Goal: Task Accomplishment & Management: Use online tool/utility

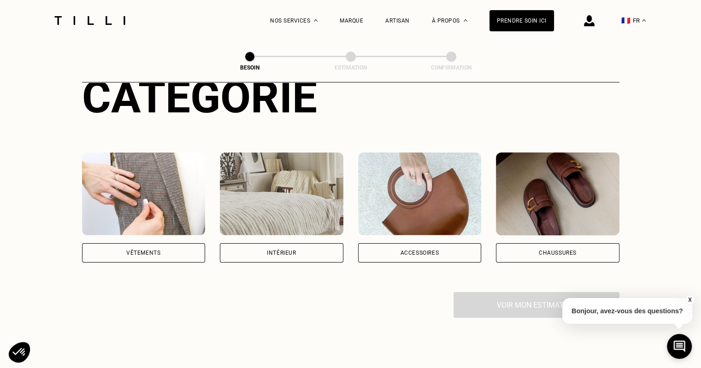
scroll to position [138, 0]
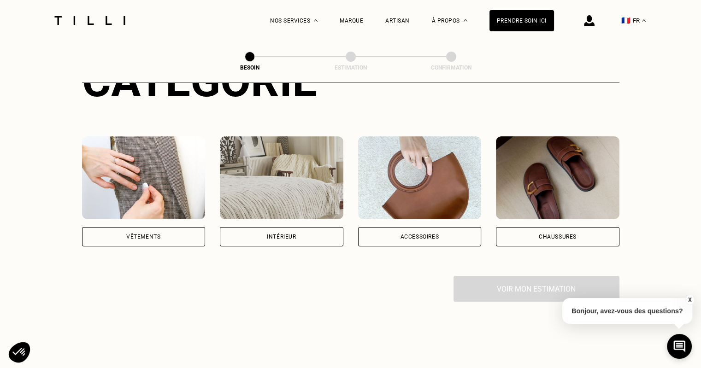
click at [238, 227] on div "Intérieur" at bounding box center [281, 236] width 123 height 19
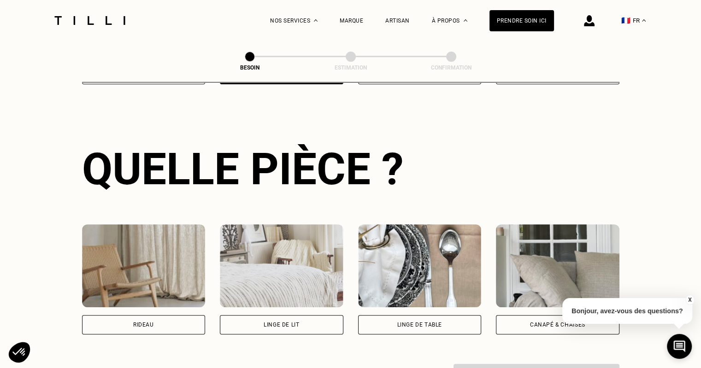
scroll to position [374, 0]
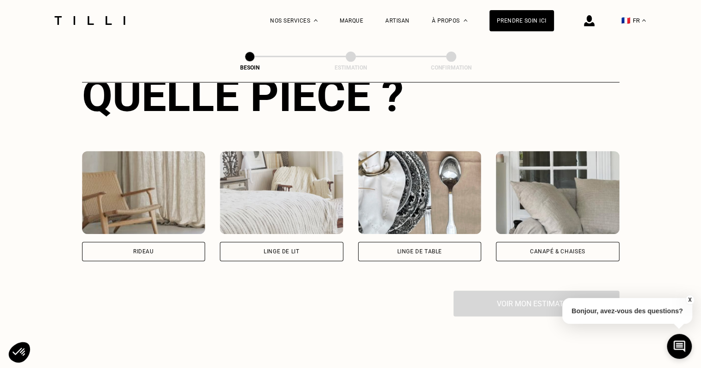
click at [162, 245] on div "Rideau" at bounding box center [143, 251] width 123 height 19
select select "FR"
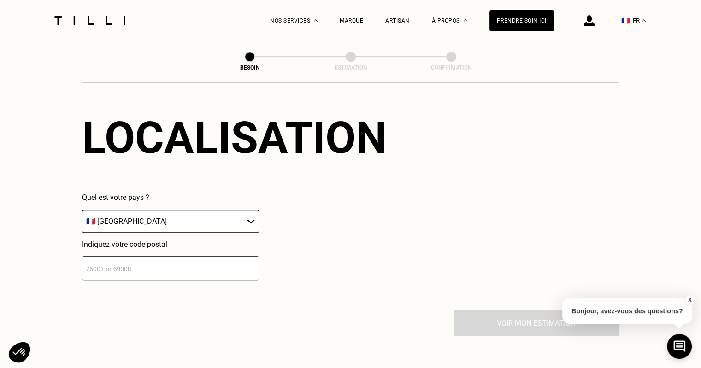
scroll to position [597, 0]
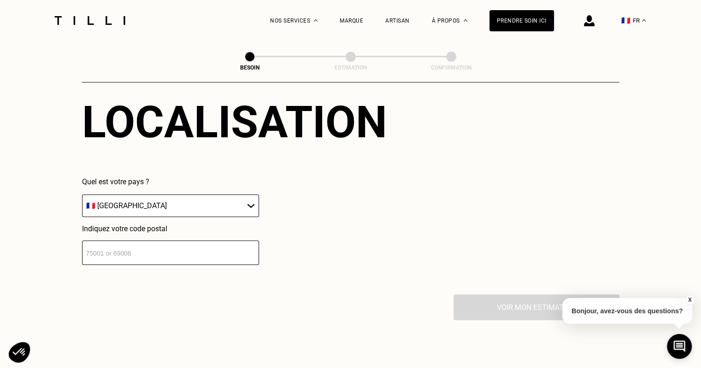
click at [159, 243] on input "number" at bounding box center [170, 252] width 177 height 24
type input "75017"
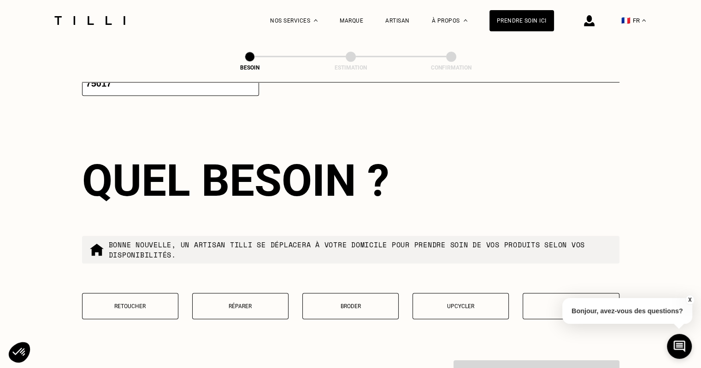
scroll to position [842, 0]
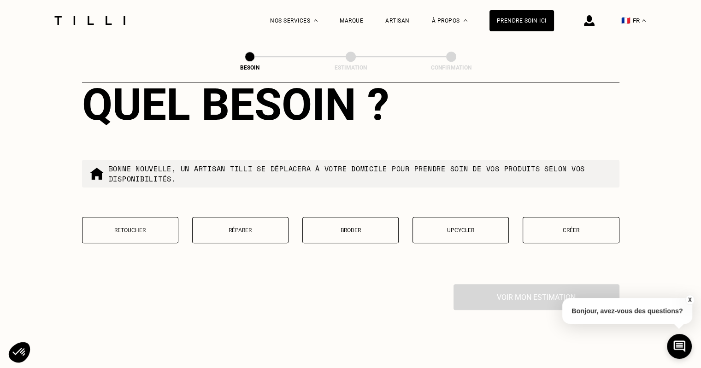
click at [151, 229] on button "Retoucher" at bounding box center [130, 230] width 96 height 26
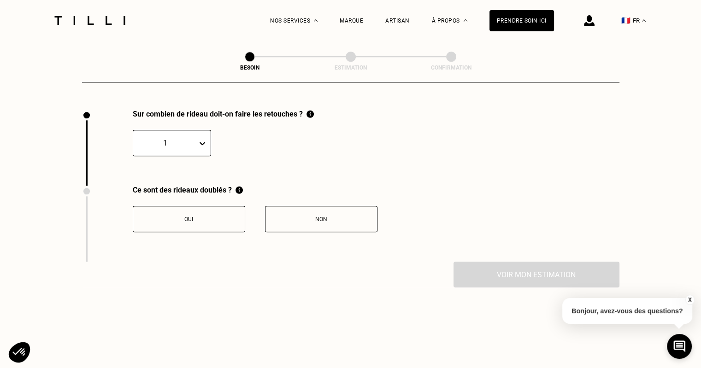
scroll to position [1017, 0]
click at [309, 216] on button "Non" at bounding box center [321, 219] width 112 height 26
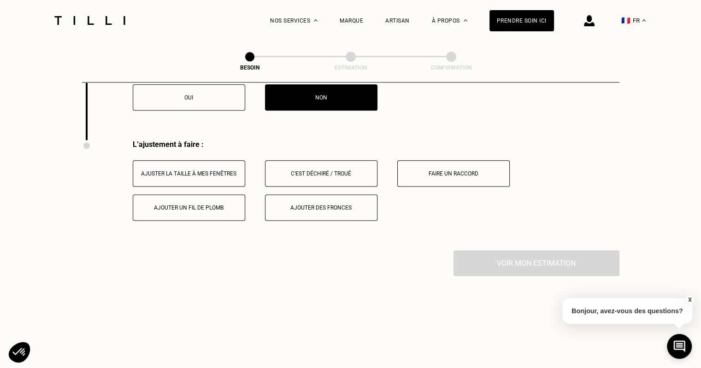
scroll to position [1169, 0]
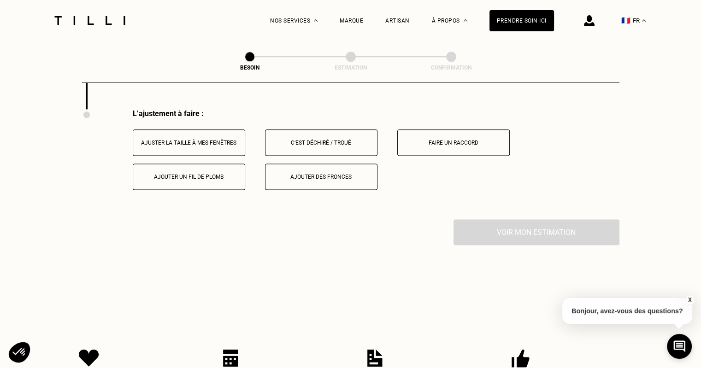
click at [236, 144] on button "Ajuster la taille à mes fenêtres" at bounding box center [189, 142] width 112 height 26
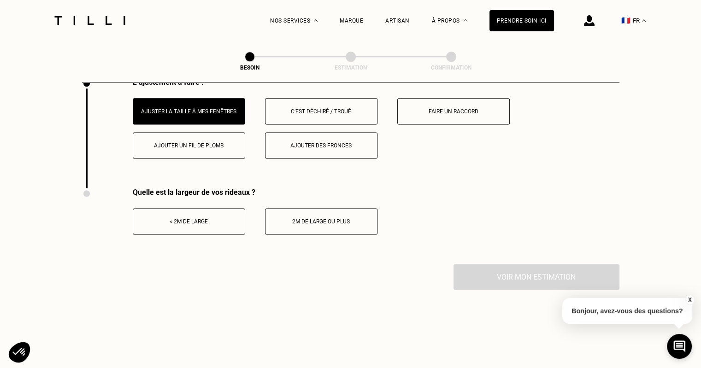
scroll to position [1215, 0]
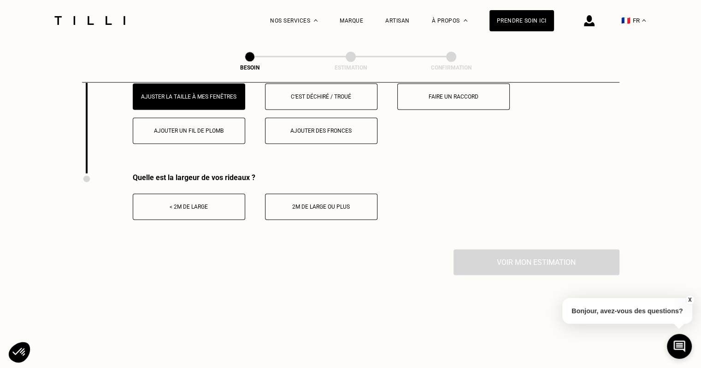
click at [309, 197] on button "2m de large ou plus" at bounding box center [321, 206] width 112 height 26
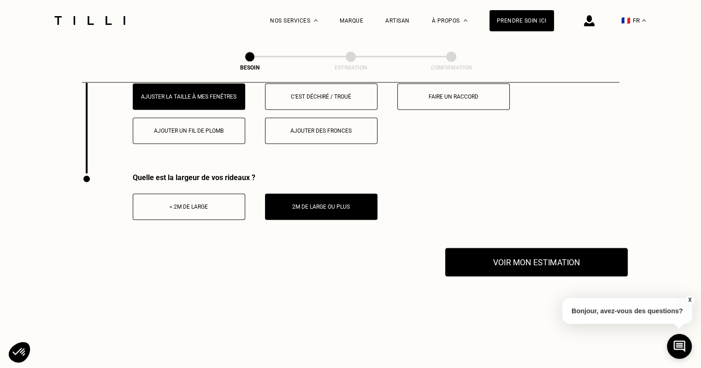
click at [501, 256] on button "Voir mon estimation" at bounding box center [536, 262] width 182 height 29
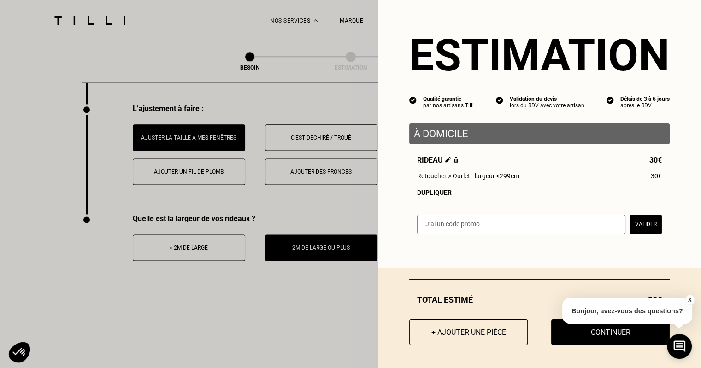
scroll to position [1169, 0]
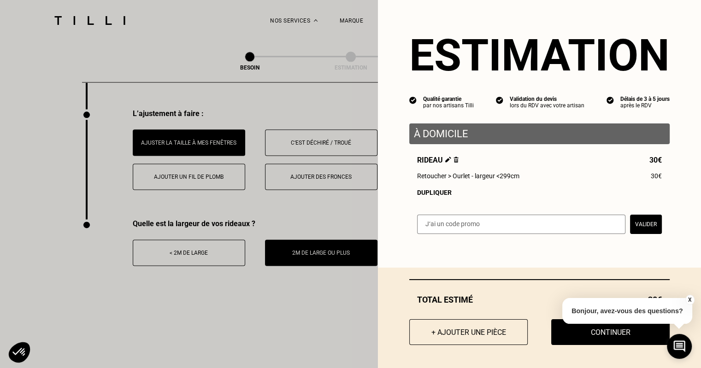
click at [690, 300] on button "X" at bounding box center [688, 300] width 9 height 10
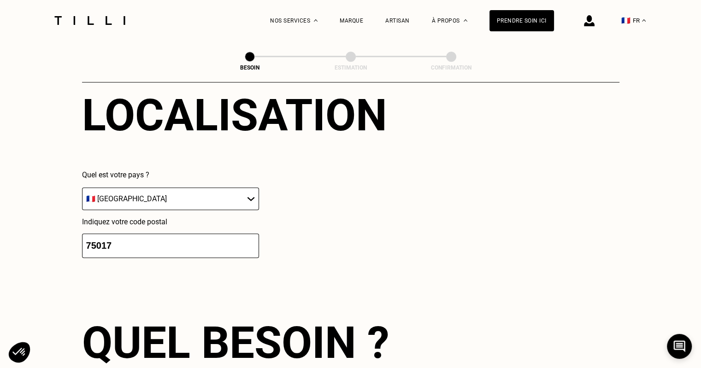
scroll to position [560, 0]
